Goal: Task Accomplishment & Management: Manage account settings

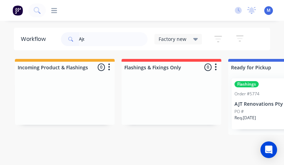
scroll to position [0, 146]
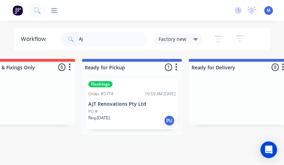
type input "A"
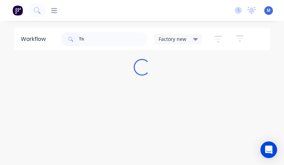
scroll to position [0, 0]
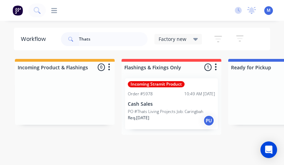
type input "Thats"
click at [182, 108] on p "PO #Thats Living Projects Job: Caringbah" at bounding box center [165, 111] width 75 height 6
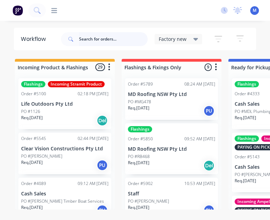
click at [111, 41] on input "text" at bounding box center [113, 39] width 69 height 14
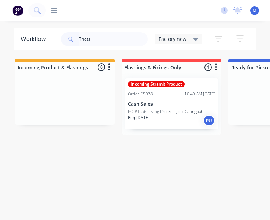
click at [184, 94] on div "10:49 AM [DATE]" at bounding box center [199, 94] width 31 height 6
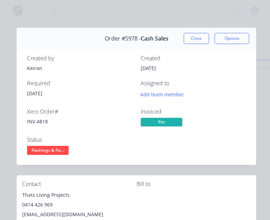
click at [57, 151] on span "Flashings & Fix..." at bounding box center [48, 150] width 42 height 9
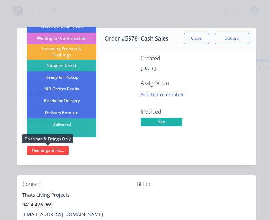
scroll to position [29, 0]
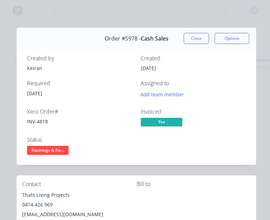
click at [98, 160] on div "Created by Keiran Created 22/09/25 Required 22/09/25 Assigned to Add team membe…" at bounding box center [136, 106] width 239 height 118
click at [59, 151] on span "Flashings & Fix..." at bounding box center [48, 150] width 42 height 9
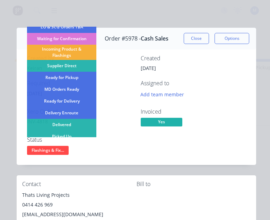
click at [86, 138] on div "Picked Up" at bounding box center [61, 137] width 69 height 12
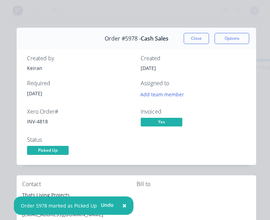
click at [194, 36] on button "Close" at bounding box center [195, 38] width 25 height 11
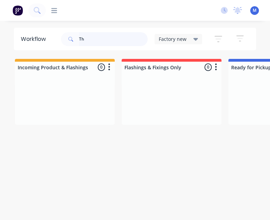
type input "T"
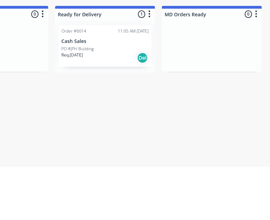
scroll to position [0, 278]
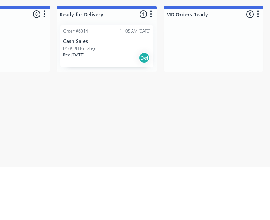
type input "Jph"
click at [104, 99] on div "PO #JPH Building" at bounding box center [106, 102] width 87 height 6
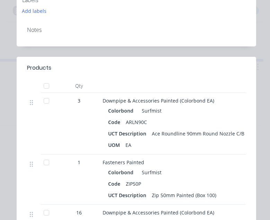
scroll to position [225, 0]
click at [47, 100] on div at bounding box center [46, 101] width 14 height 14
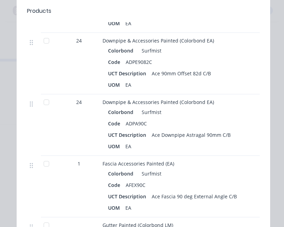
scroll to position [468, 0]
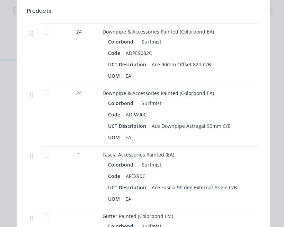
click at [48, 94] on div at bounding box center [46, 94] width 14 height 14
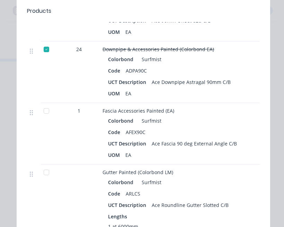
scroll to position [513, 0]
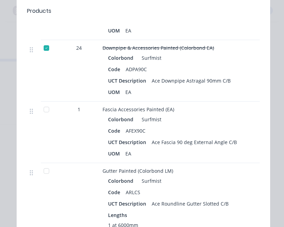
click at [44, 108] on div at bounding box center [46, 110] width 14 height 14
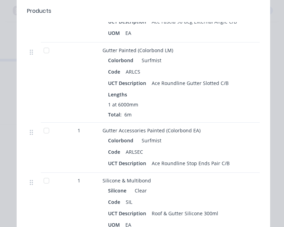
scroll to position [634, 0]
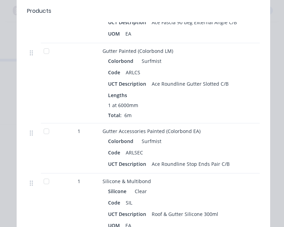
click at [46, 134] on div at bounding box center [46, 132] width 14 height 14
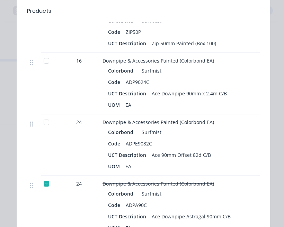
scroll to position [376, 0]
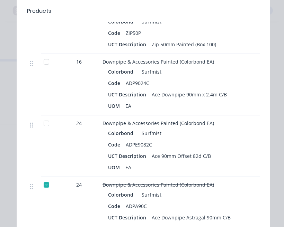
click at [48, 126] on div at bounding box center [46, 124] width 14 height 14
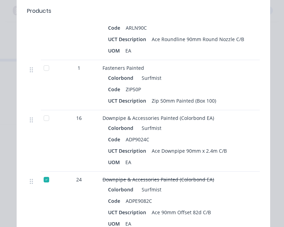
scroll to position [319, 0]
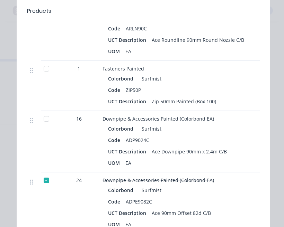
click at [45, 120] on div at bounding box center [46, 119] width 14 height 14
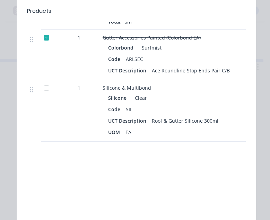
scroll to position [728, 0]
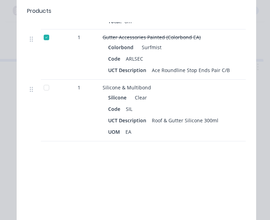
click at [46, 87] on div at bounding box center [46, 88] width 14 height 14
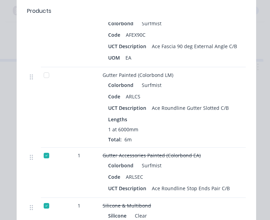
scroll to position [608, 0]
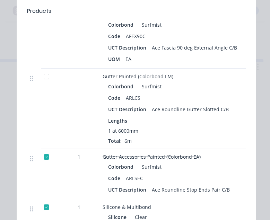
click at [45, 79] on div at bounding box center [46, 77] width 14 height 14
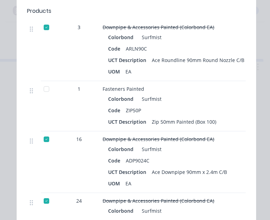
scroll to position [299, 0]
click at [45, 88] on div at bounding box center [46, 89] width 14 height 14
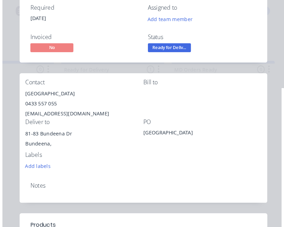
scroll to position [7, 0]
